Goal: Use online tool/utility: Utilize a website feature to perform a specific function

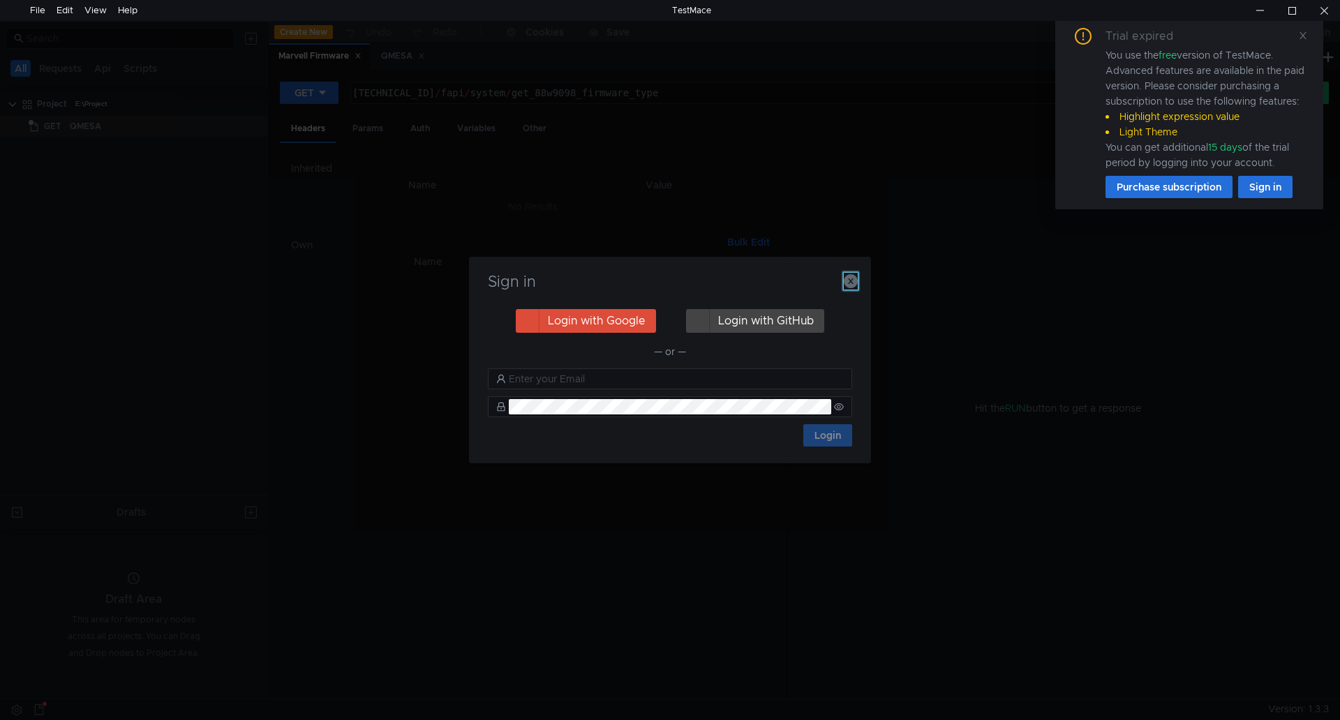
click at [855, 274] on icon "button" at bounding box center [851, 281] width 14 height 14
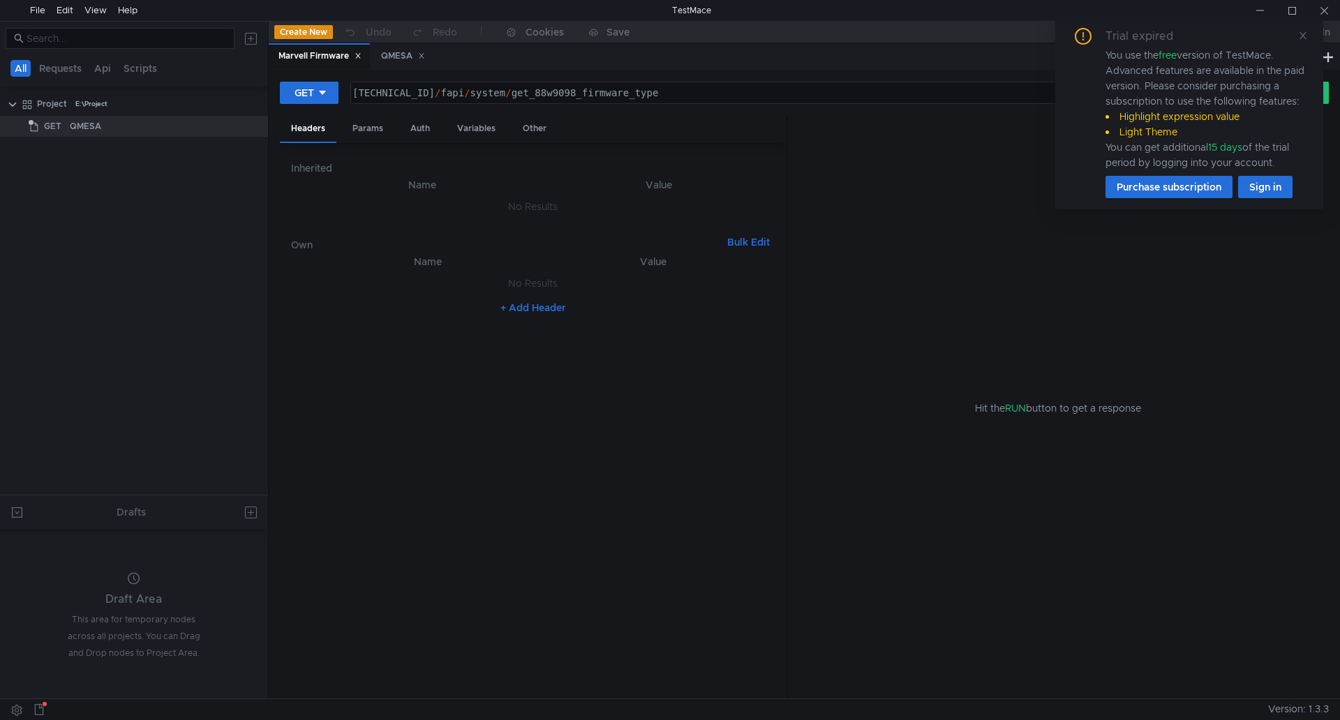
click at [1309, 28] on div "Trial expired You use the free version of TestMace. Advanced features are avail…" at bounding box center [1189, 113] width 268 height 193
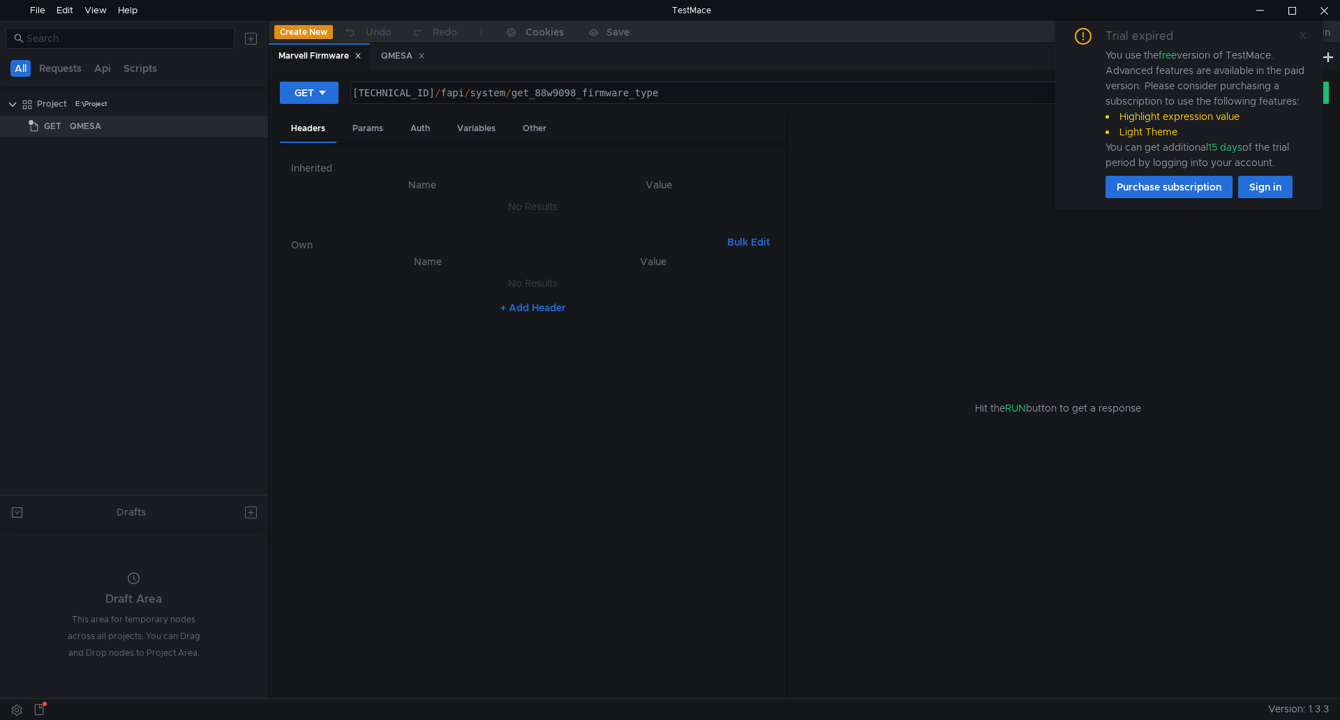
click at [1305, 31] on icon at bounding box center [1303, 36] width 10 height 10
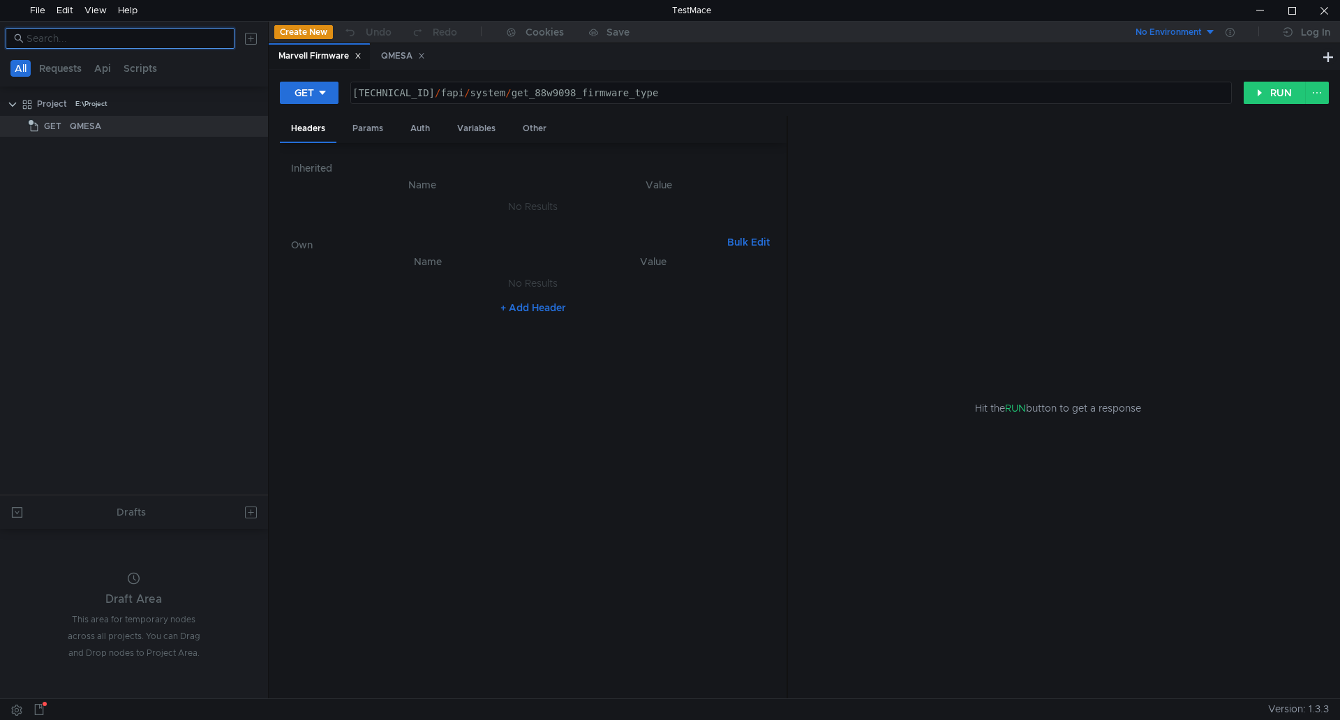
click at [163, 36] on input at bounding box center [127, 38] width 200 height 15
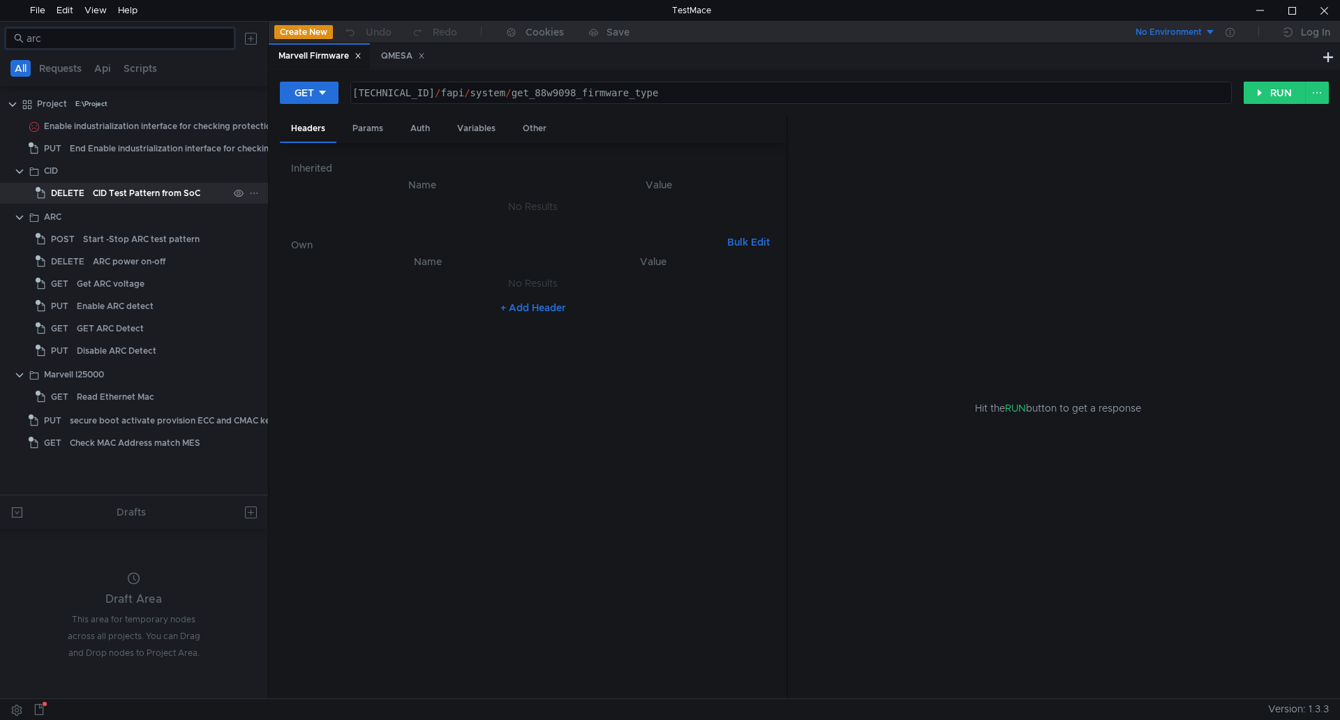
type input "arc"
click at [135, 197] on div "CID Test Pattern from SoC" at bounding box center [146, 193] width 107 height 21
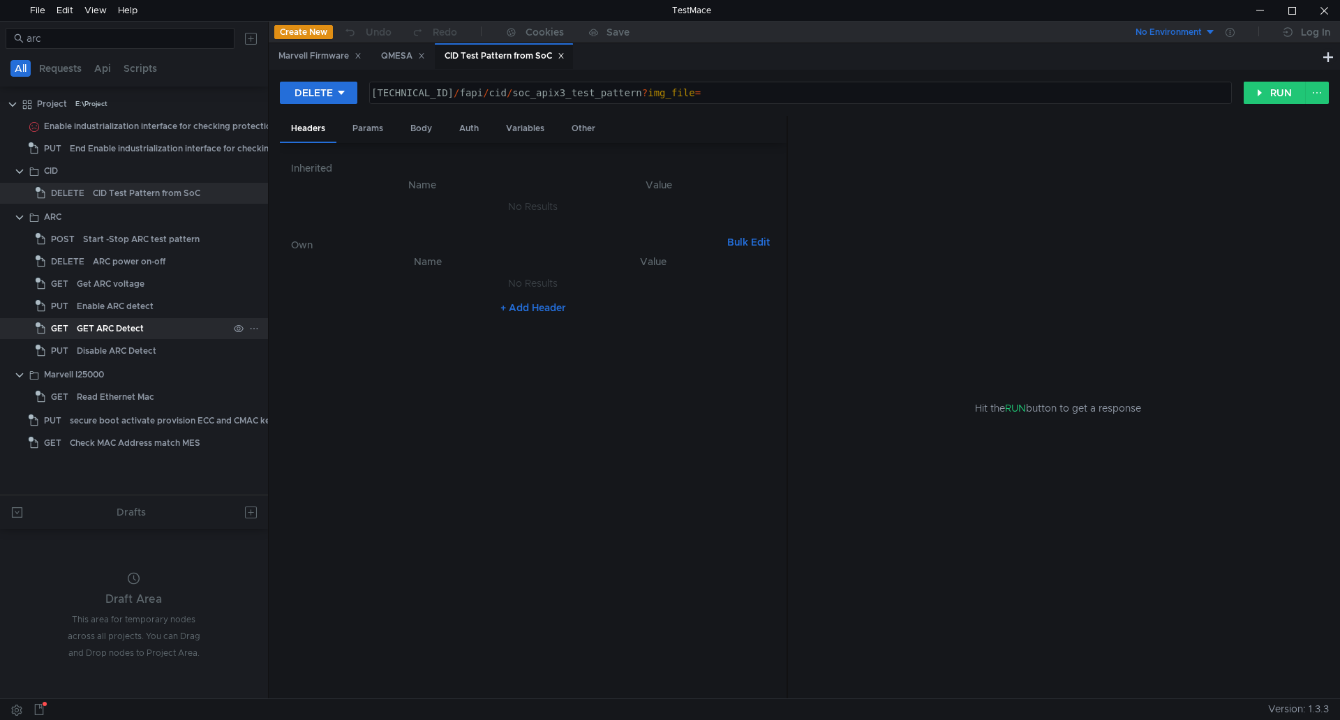
click at [177, 324] on div "GET ARC Detect" at bounding box center [152, 328] width 151 height 21
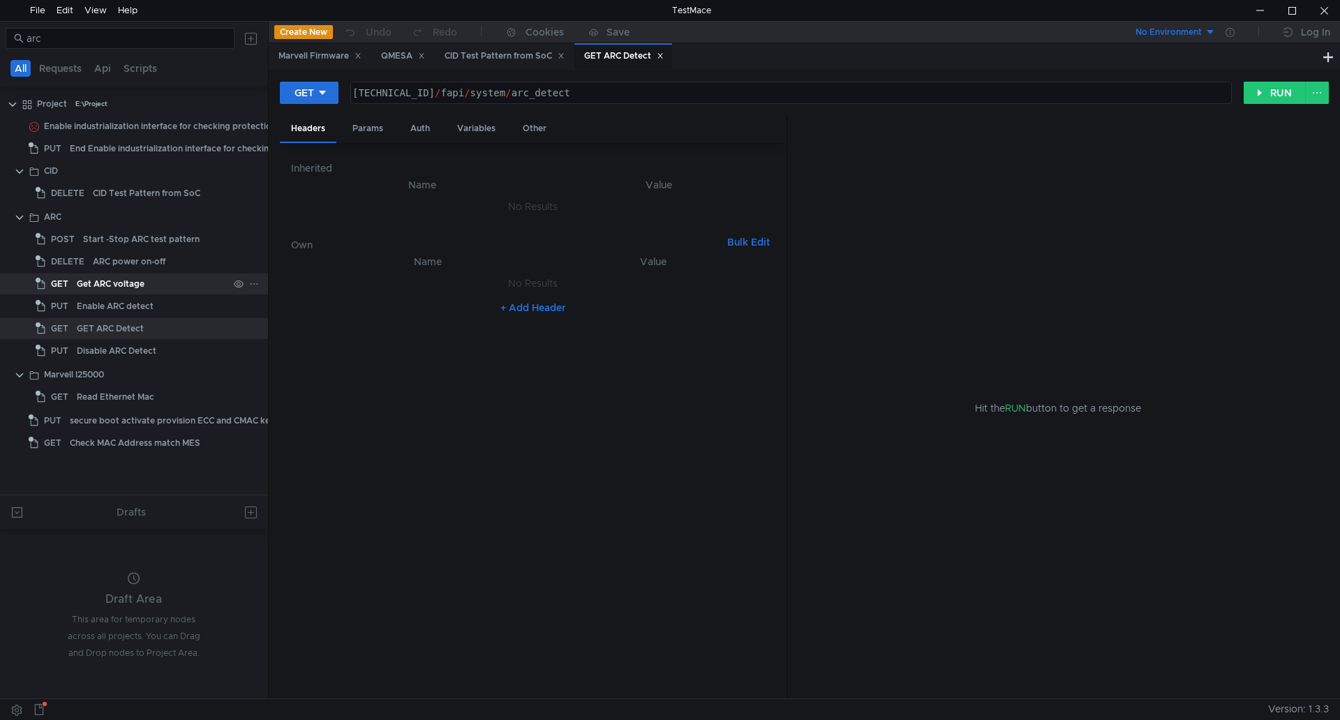
click at [188, 286] on div "Get ARC voltage" at bounding box center [152, 284] width 151 height 21
click at [177, 265] on div "ARC power on-off" at bounding box center [160, 261] width 135 height 21
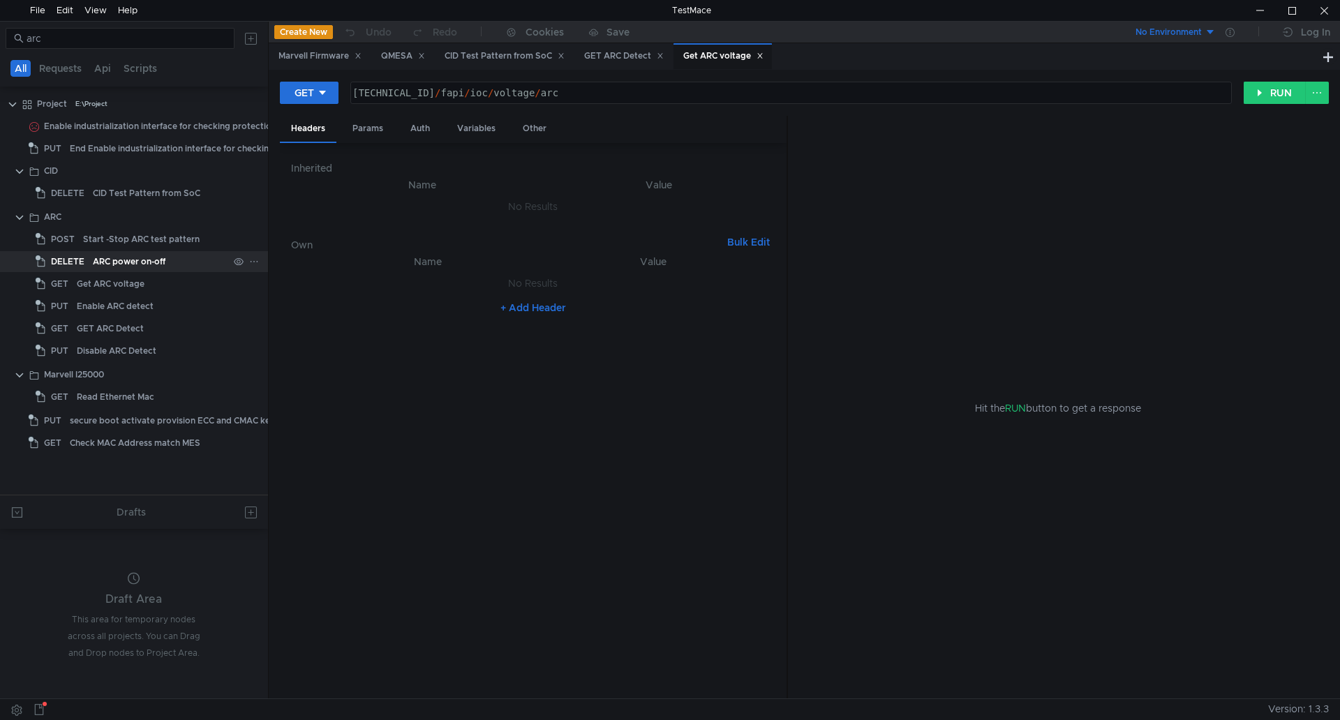
click at [177, 265] on div "ARC power on-off" at bounding box center [160, 261] width 135 height 21
click at [346, 88] on button "DELETE" at bounding box center [318, 93] width 77 height 22
click at [315, 147] on li "POST" at bounding box center [318, 144] width 77 height 22
click at [1267, 102] on button "RUN" at bounding box center [1274, 93] width 62 height 22
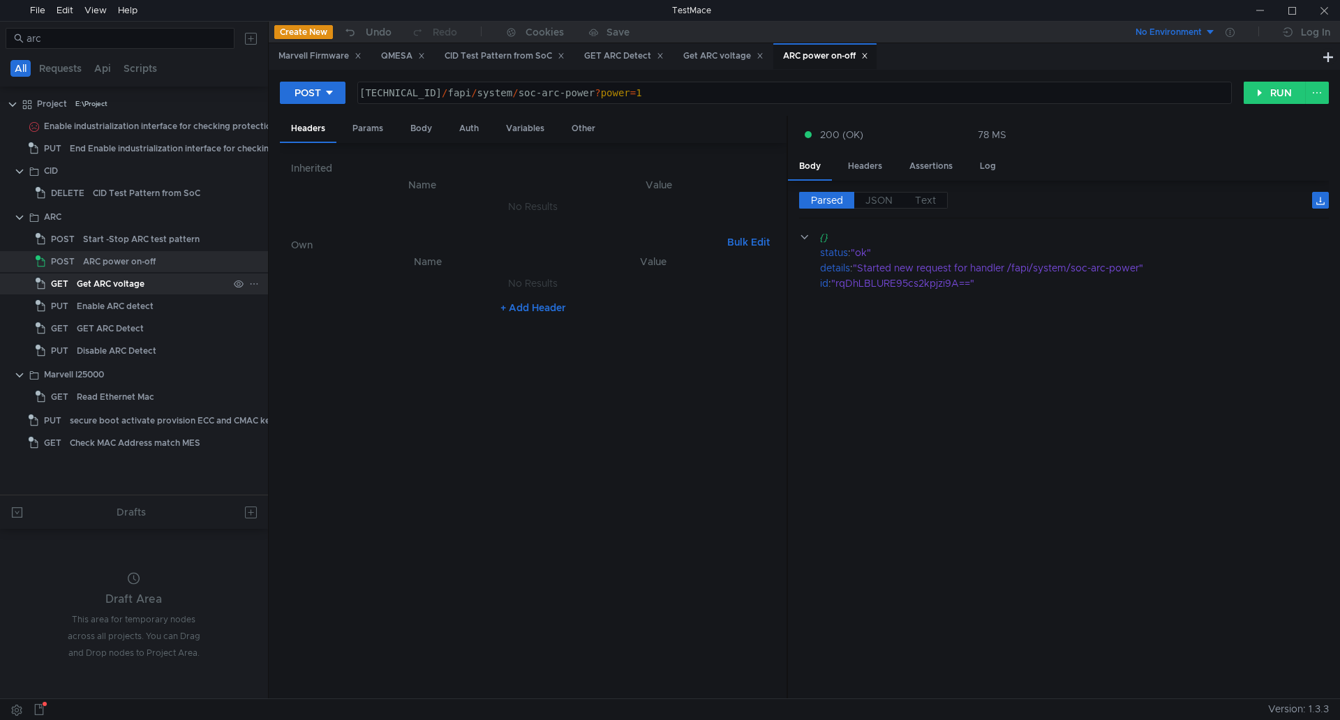
click at [123, 289] on div "Get ARC voltage" at bounding box center [111, 284] width 68 height 21
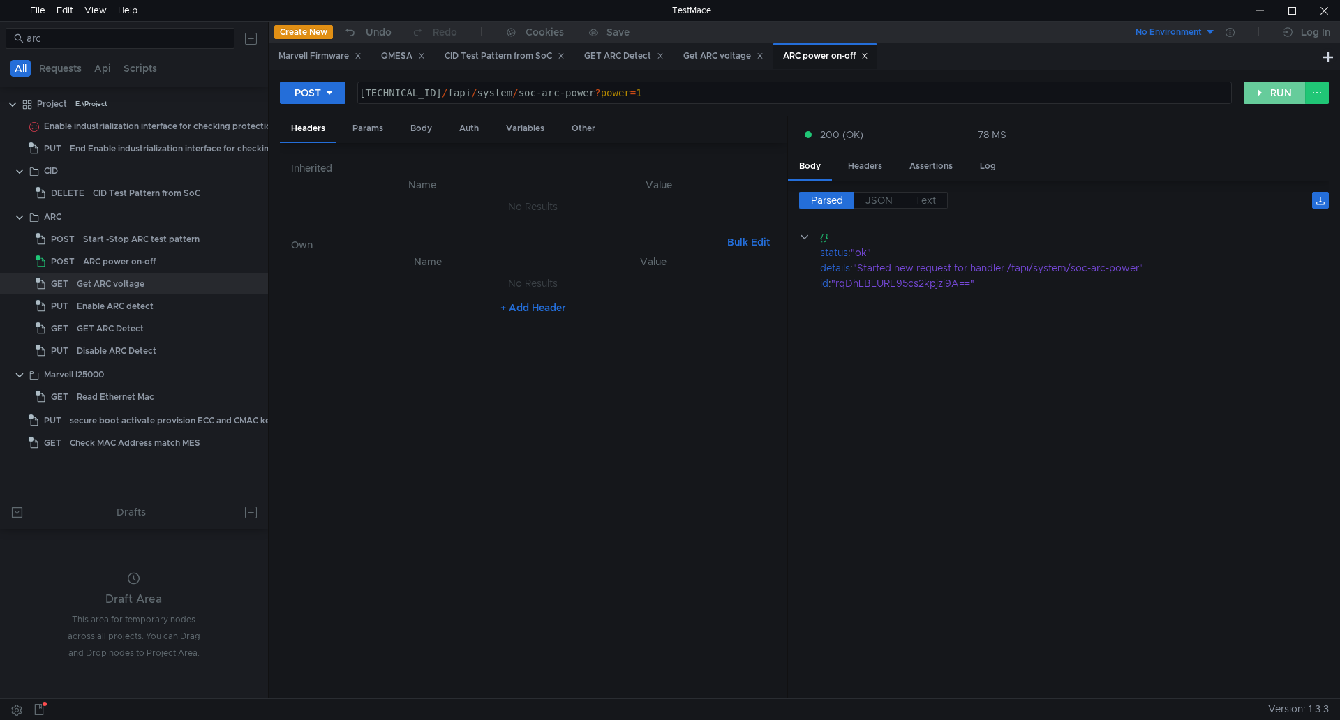
click at [1263, 98] on button "RUN" at bounding box center [1274, 93] width 62 height 22
click at [196, 260] on div "ARC power on-off" at bounding box center [155, 261] width 145 height 21
click at [184, 274] on div "Get ARC voltage" at bounding box center [152, 284] width 151 height 21
click at [190, 262] on div "ARC power on-off" at bounding box center [155, 261] width 145 height 21
click at [360, 54] on icon at bounding box center [357, 55] width 7 height 7
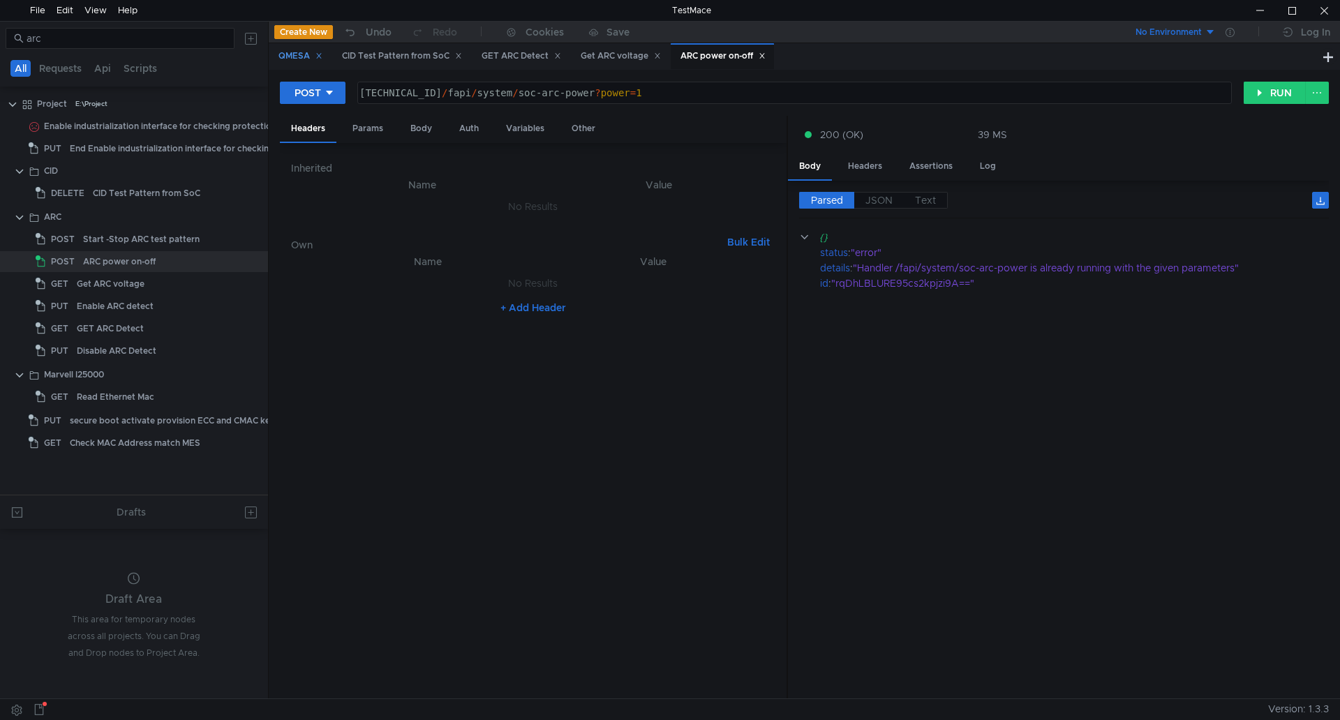
click at [321, 56] on icon at bounding box center [318, 56] width 5 height 5
click at [396, 54] on icon at bounding box center [394, 55] width 7 height 7
click at [357, 55] on icon at bounding box center [354, 56] width 5 height 5
click at [463, 53] on icon at bounding box center [459, 55] width 7 height 7
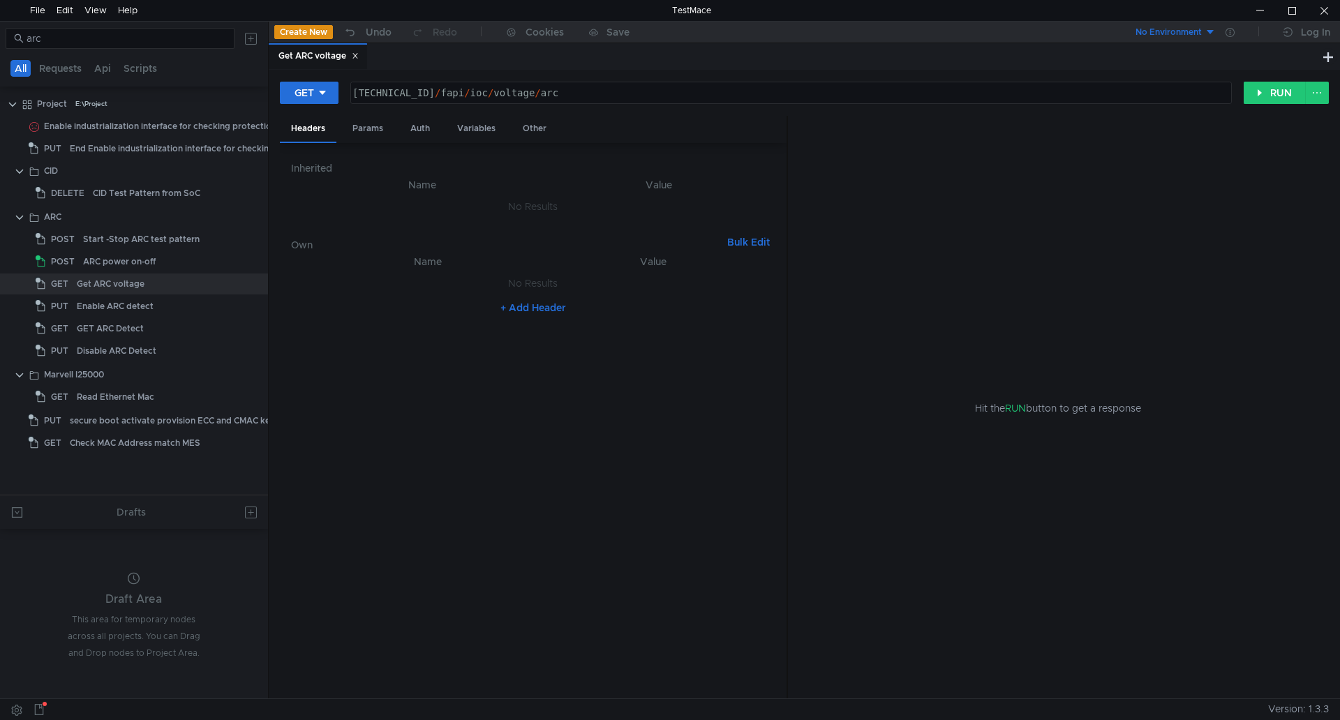
click at [359, 59] on icon at bounding box center [355, 55] width 7 height 7
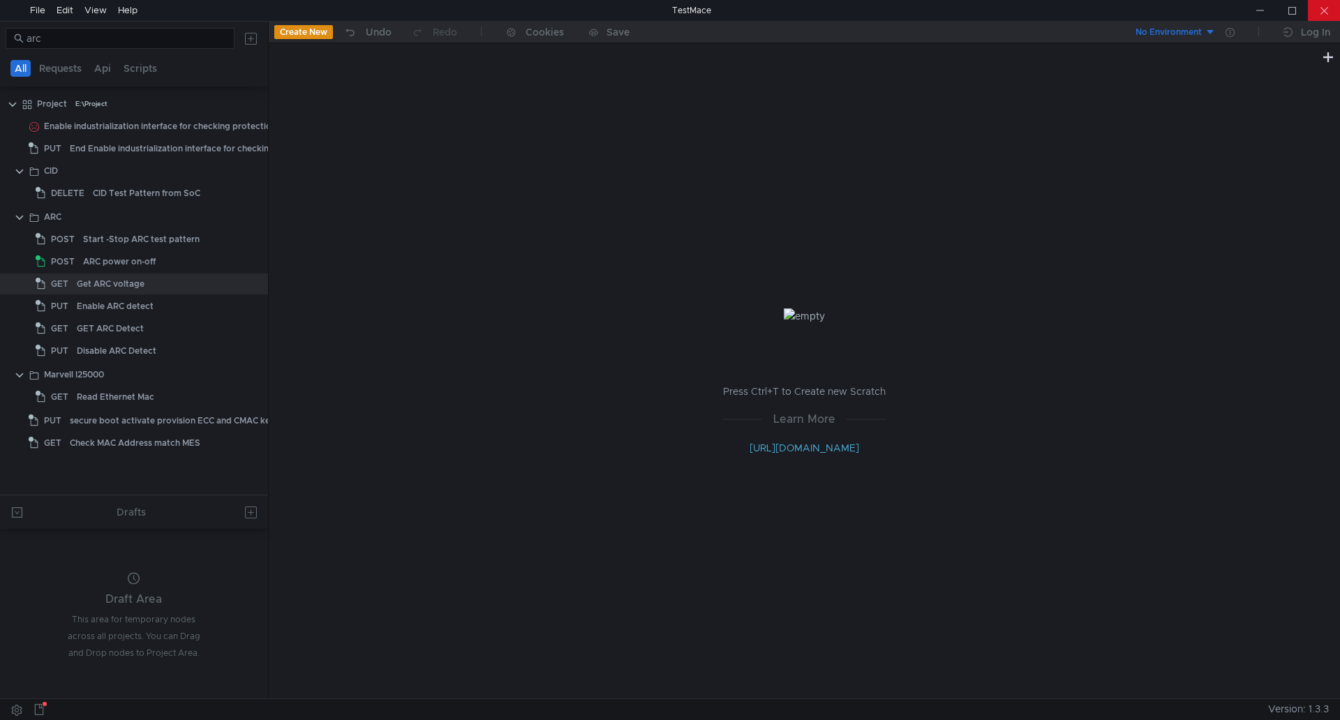
click at [1324, 7] on div at bounding box center [1324, 10] width 32 height 21
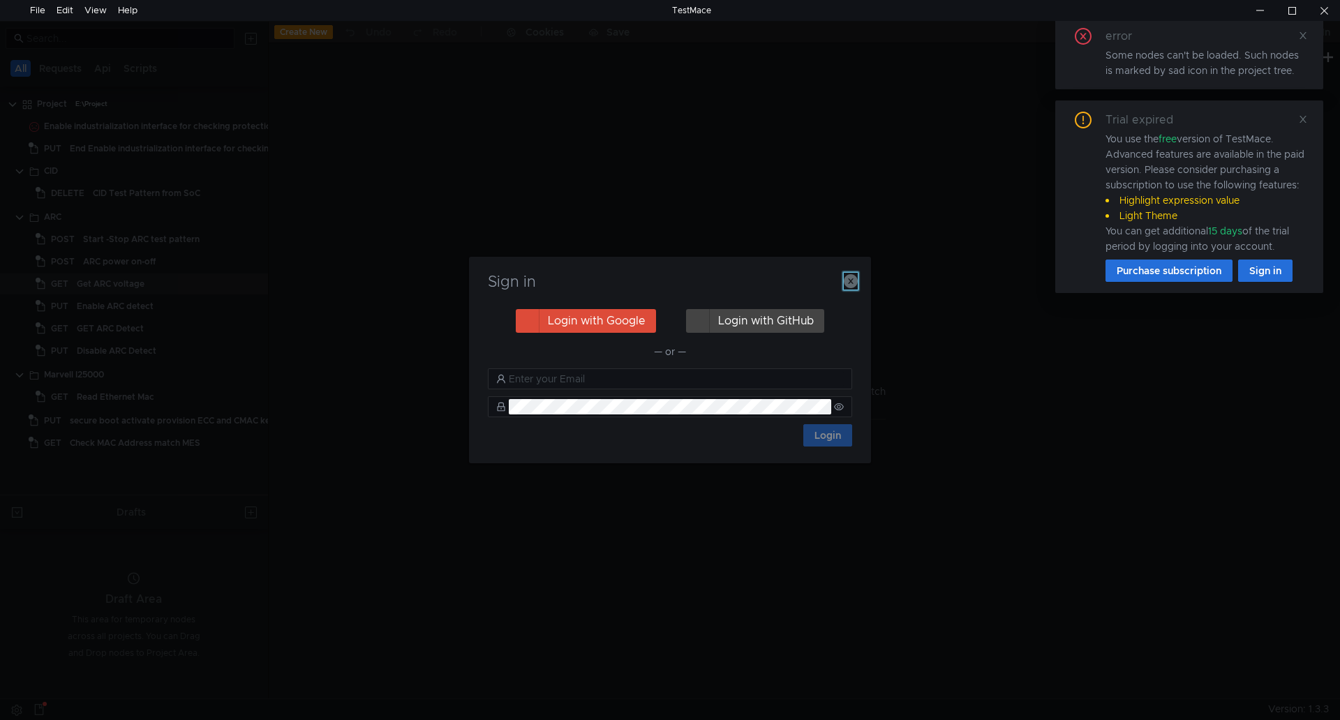
click at [846, 277] on icon "button" at bounding box center [851, 281] width 14 height 14
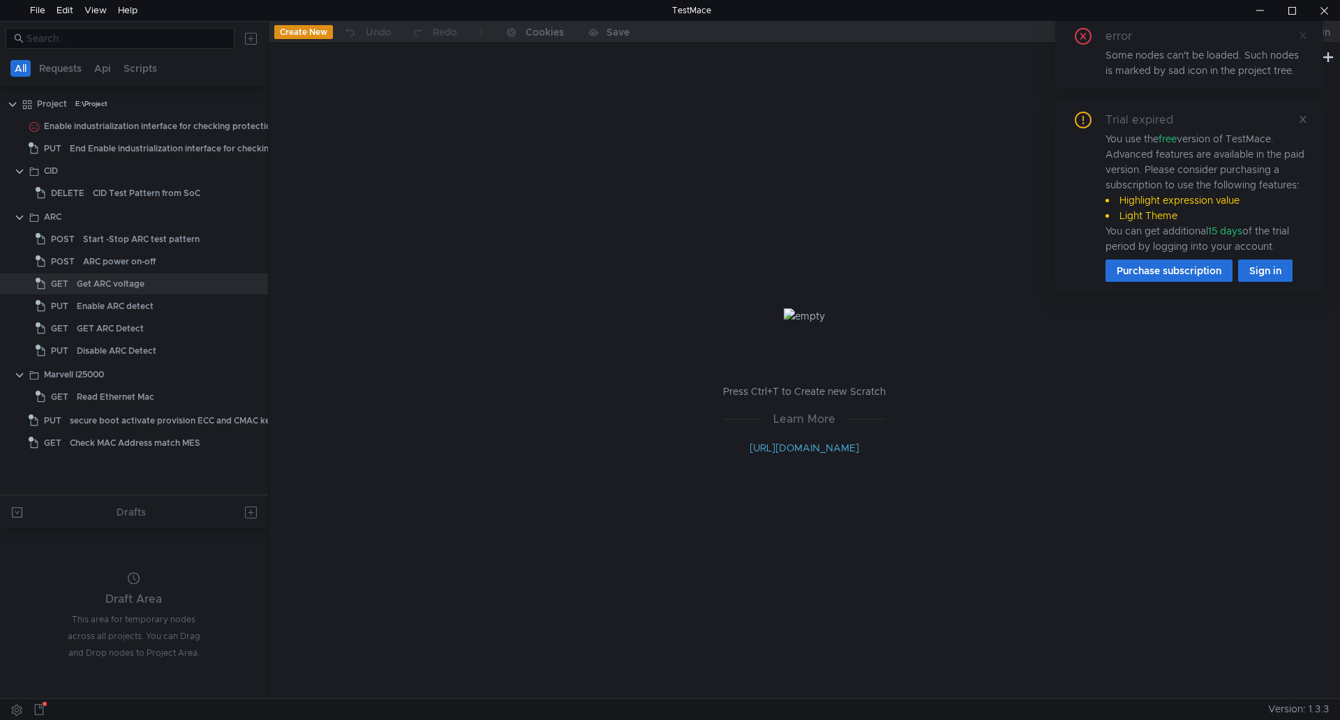
click at [1307, 36] on icon at bounding box center [1303, 36] width 10 height 10
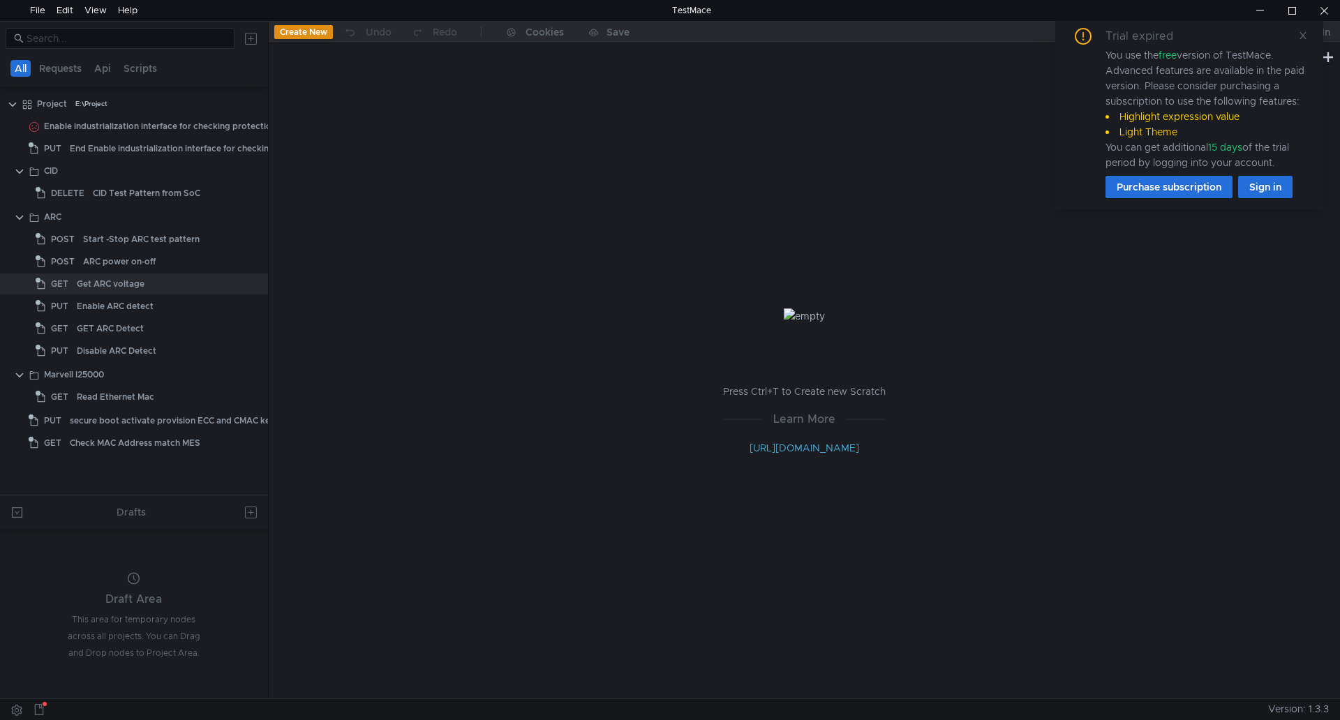
drag, startPoint x: 1298, startPoint y: 33, endPoint x: 1203, endPoint y: 52, distance: 96.7
click at [1298, 33] on icon at bounding box center [1303, 36] width 10 height 10
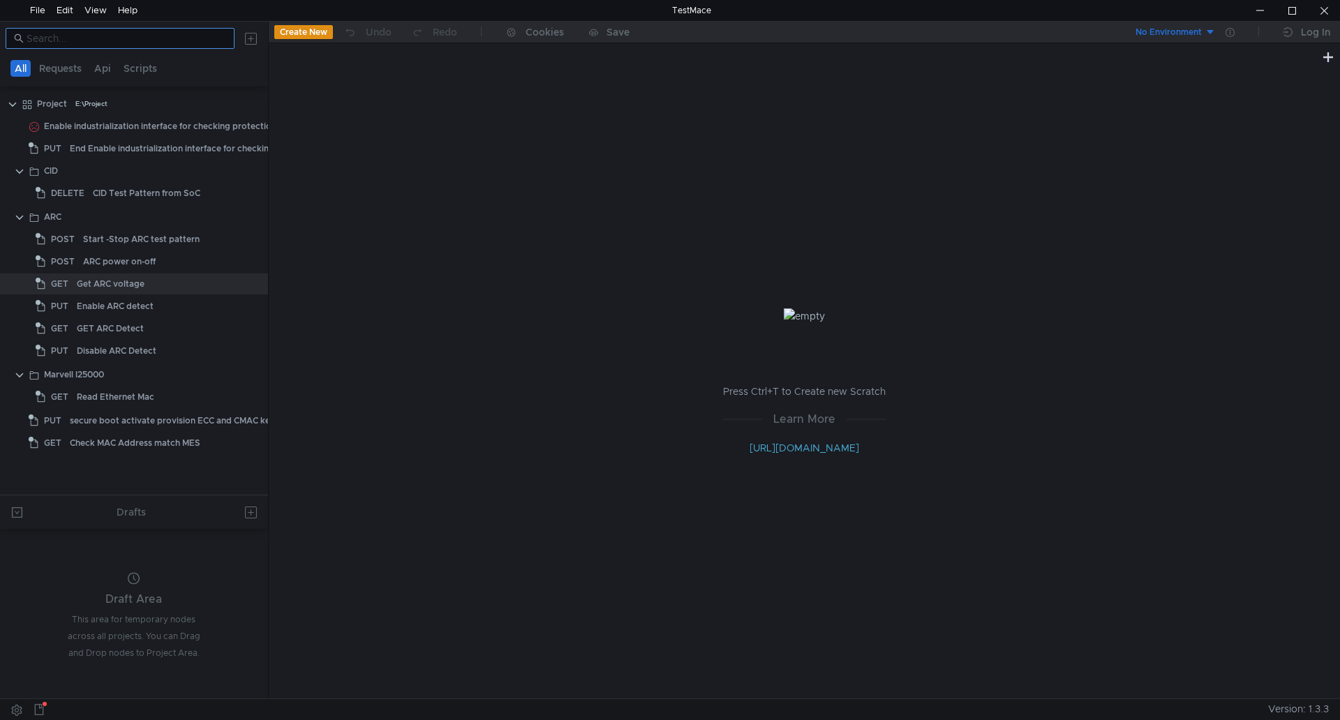
click at [110, 34] on input at bounding box center [127, 38] width 200 height 15
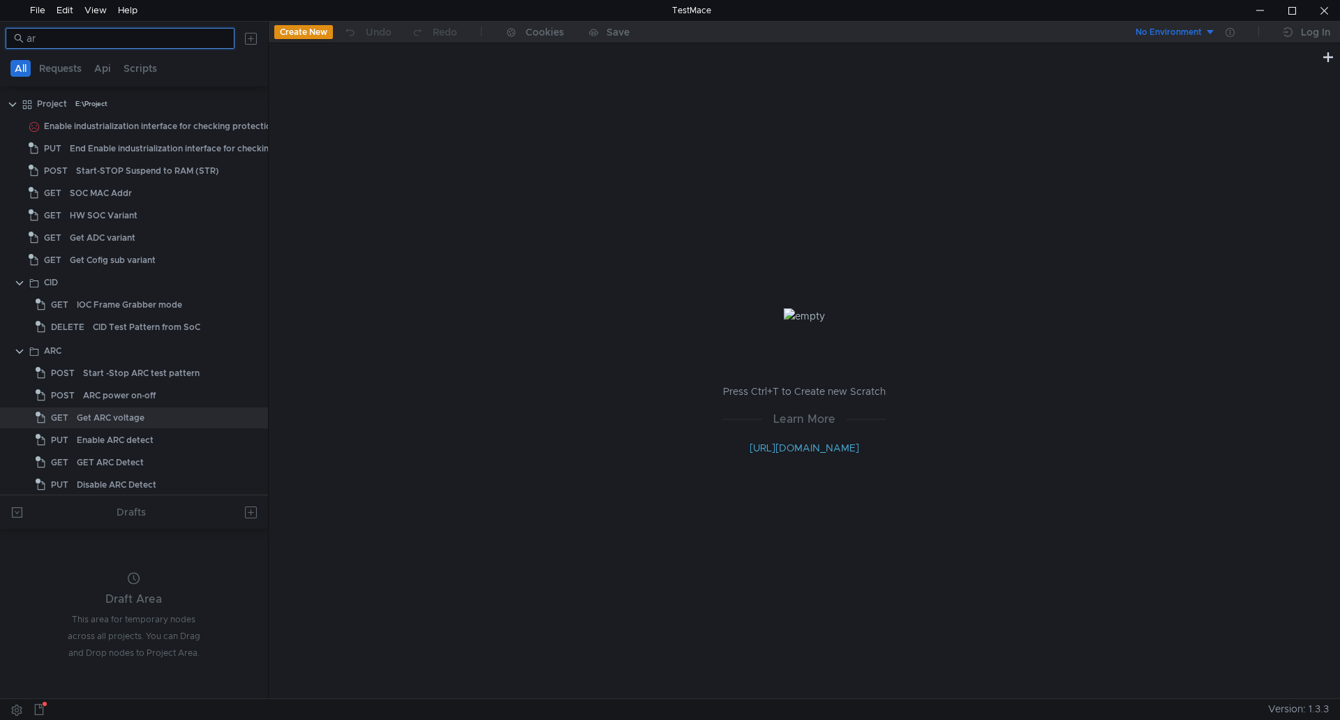
type input "arc"
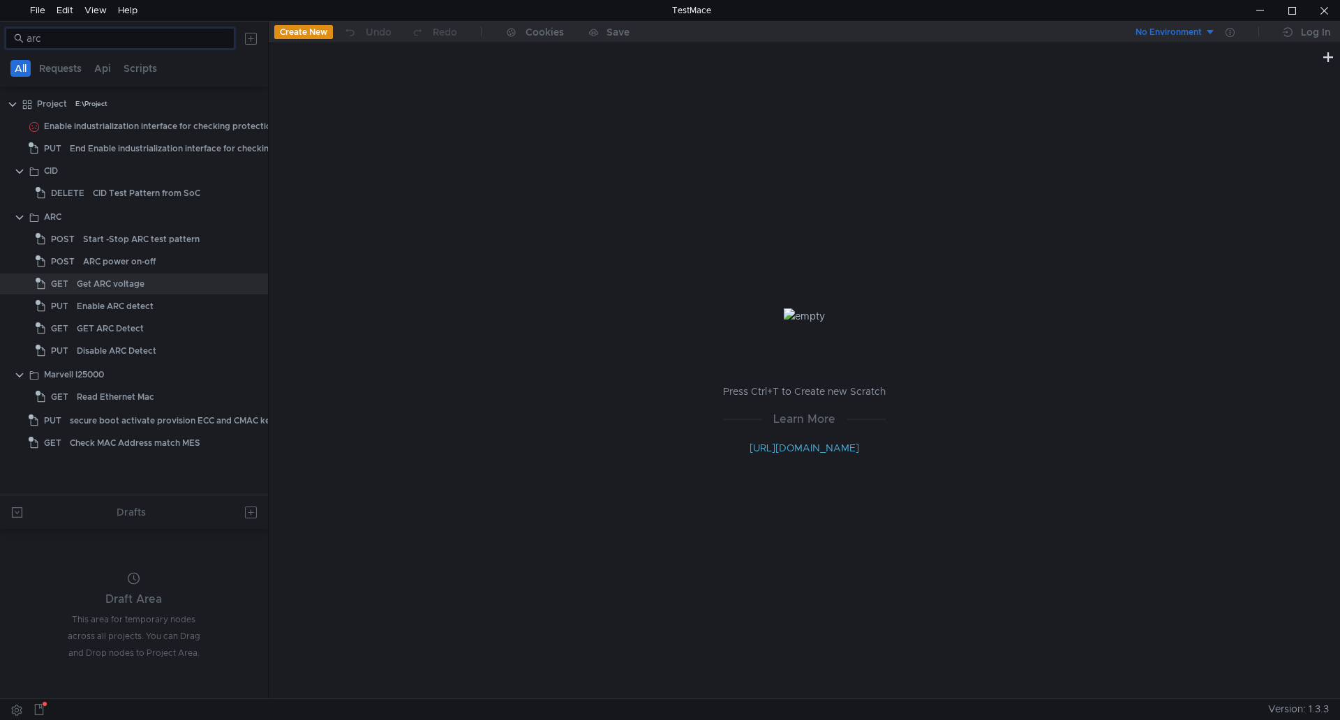
drag, startPoint x: 58, startPoint y: 40, endPoint x: 0, endPoint y: 29, distance: 59.0
click at [0, 29] on div "arc" at bounding box center [134, 38] width 268 height 33
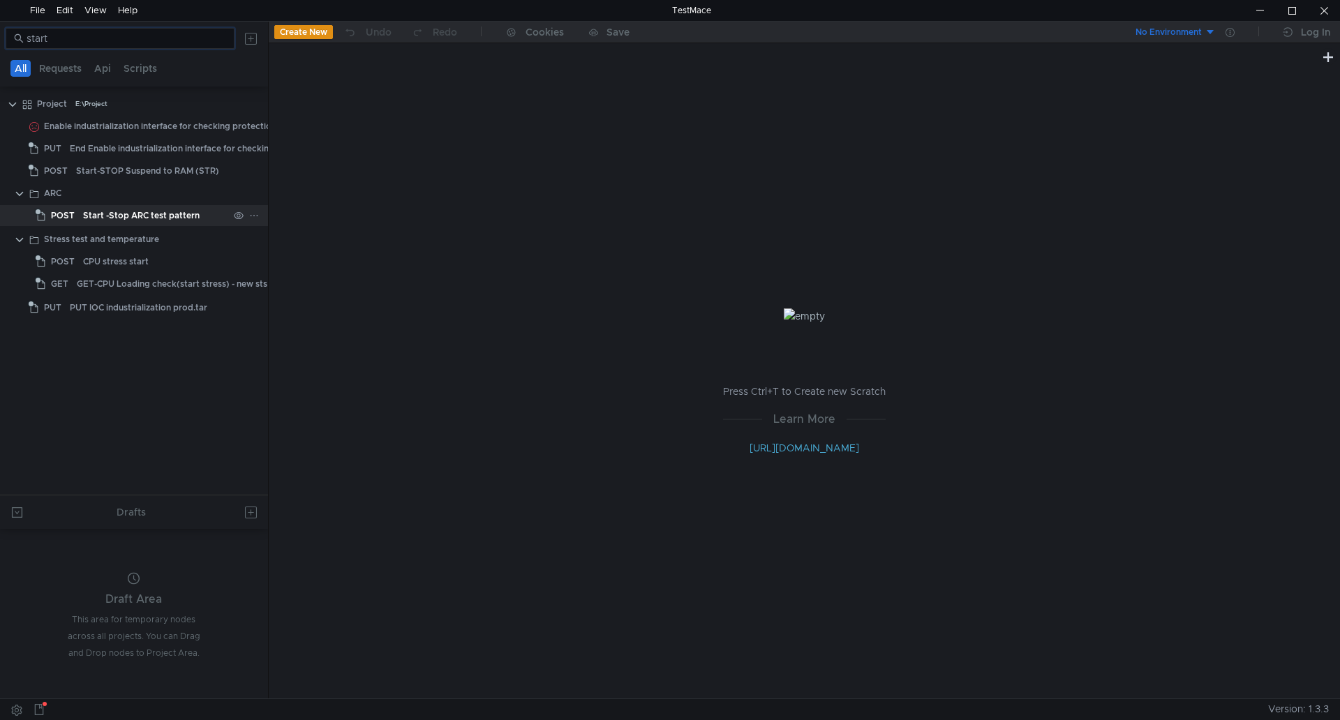
click at [128, 222] on div "Start -Stop ARC test pattern" at bounding box center [141, 215] width 117 height 21
click at [129, 213] on div "Start -Stop ARC test pattern" at bounding box center [141, 215] width 117 height 21
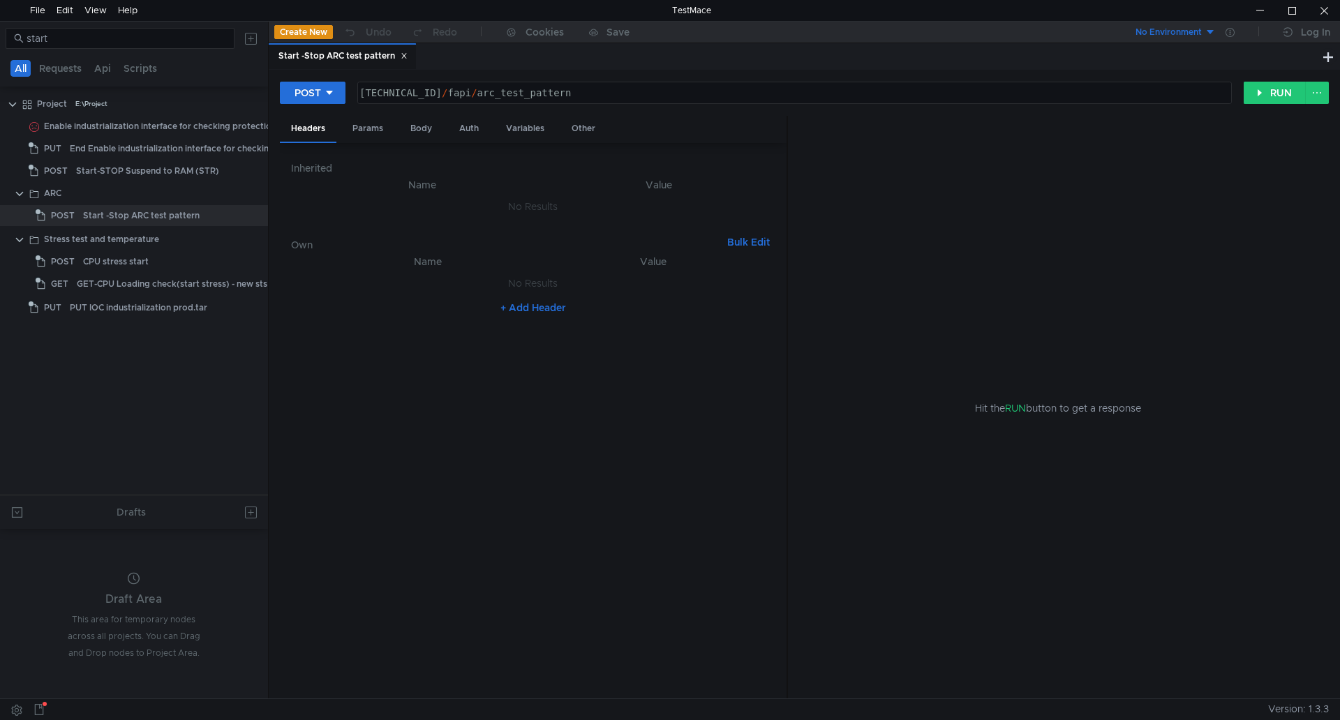
click at [522, 370] on nz-table "Name Value No Results + Add Header" at bounding box center [533, 470] width 484 height 435
click at [1267, 97] on button "RUN" at bounding box center [1274, 93] width 62 height 22
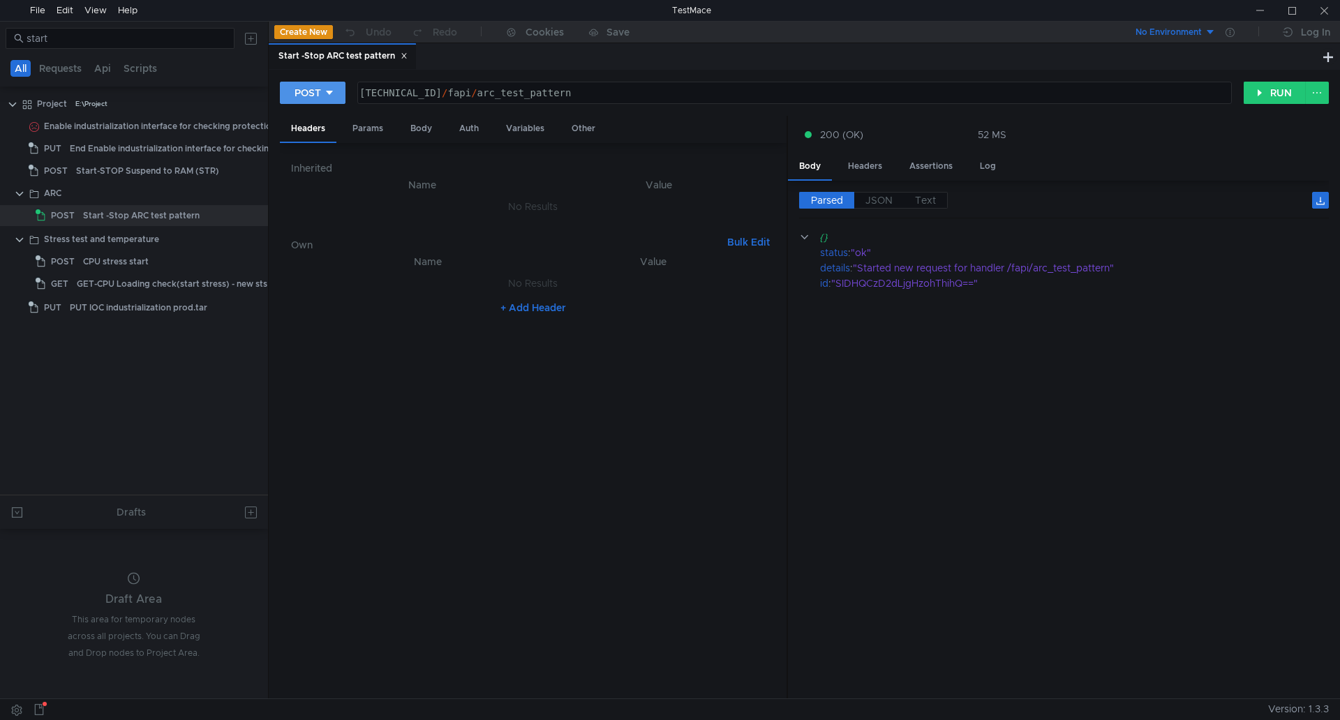
click at [337, 93] on button "POST" at bounding box center [313, 93] width 66 height 22
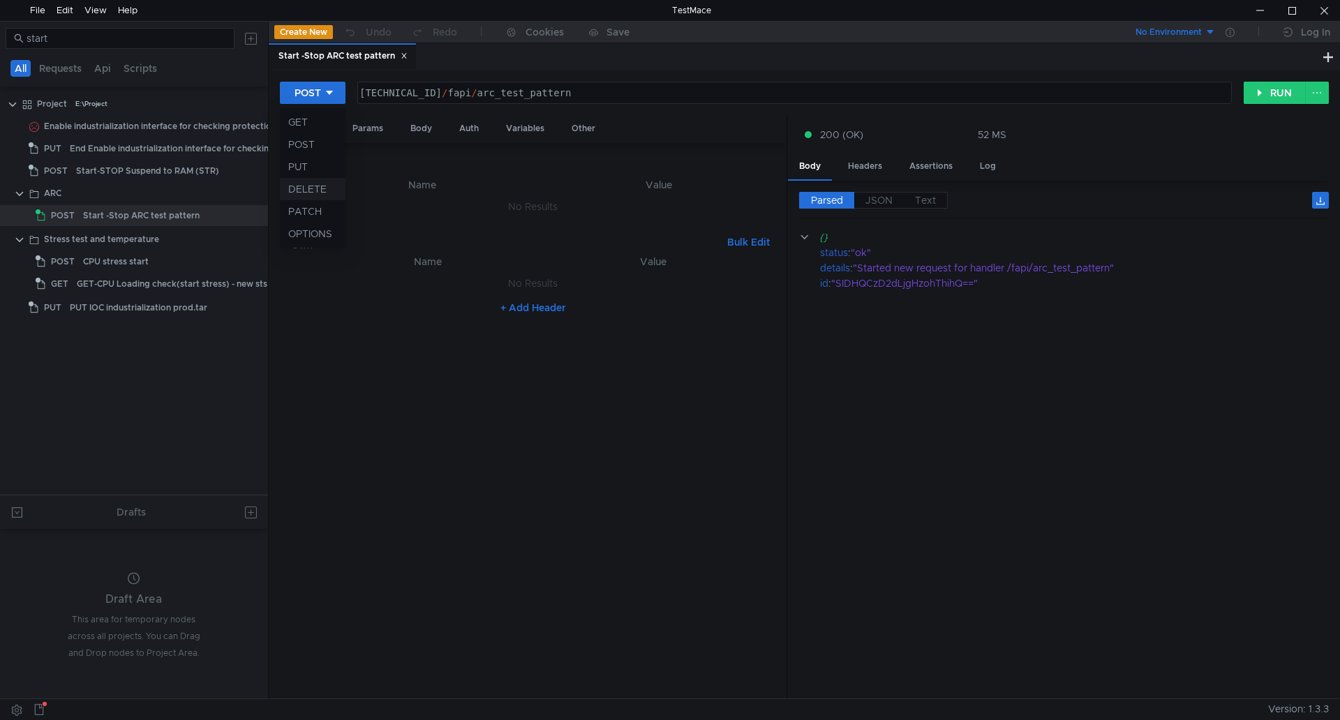
click at [309, 189] on li "DELETE" at bounding box center [313, 189] width 66 height 22
click at [1259, 94] on button "RUN" at bounding box center [1274, 93] width 62 height 22
click at [325, 84] on button "DELETE" at bounding box center [318, 93] width 77 height 22
click at [318, 141] on li "POST" at bounding box center [318, 144] width 77 height 22
click at [1274, 88] on button "RUN" at bounding box center [1274, 93] width 62 height 22
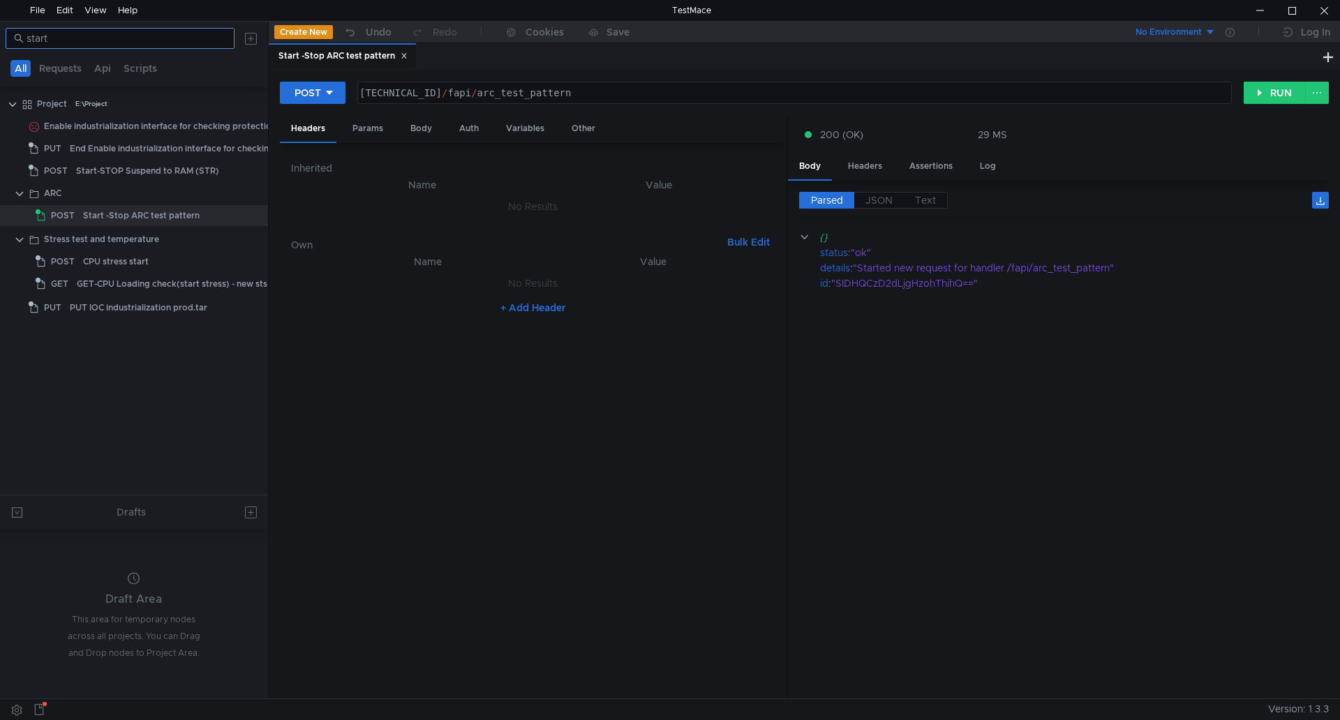
click at [126, 31] on input "start" at bounding box center [127, 38] width 200 height 15
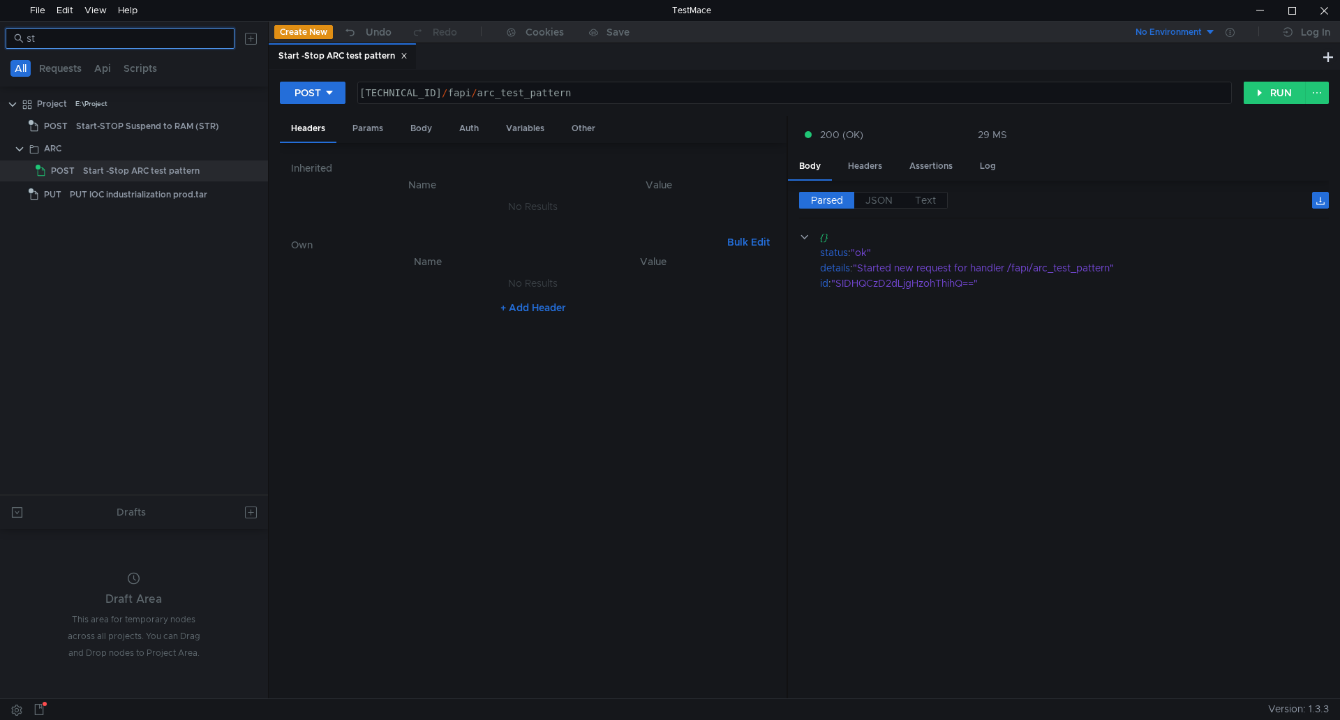
type input "s"
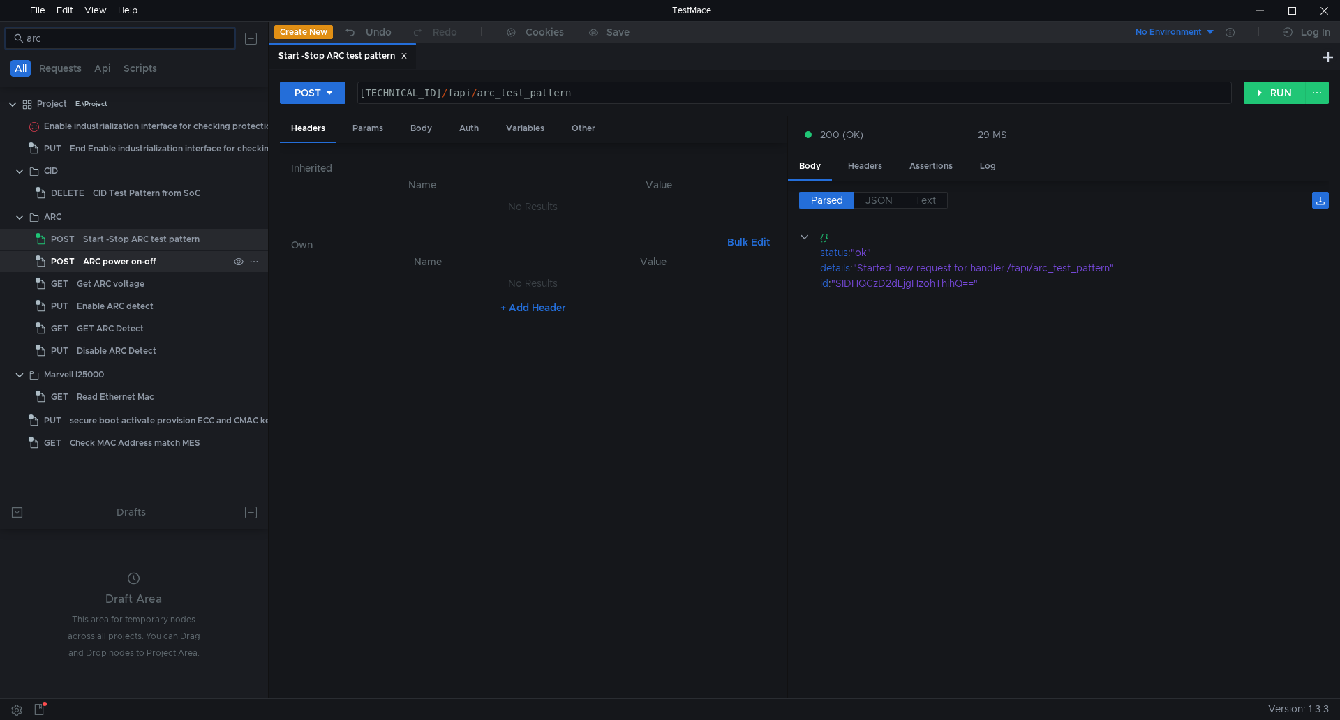
type input "arc"
click at [161, 264] on div "ARC power on-off" at bounding box center [155, 261] width 145 height 21
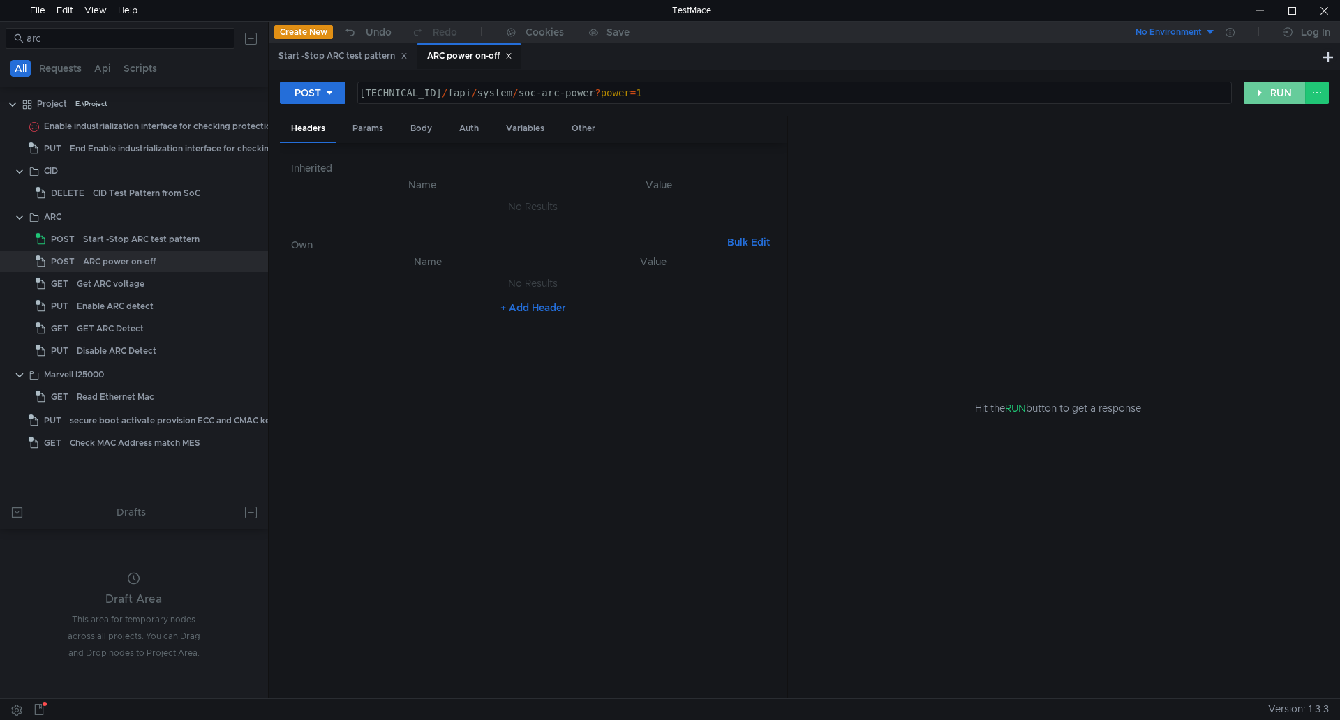
click at [1267, 87] on button "RUN" at bounding box center [1274, 93] width 62 height 22
